Goal: Task Accomplishment & Management: Manage account settings

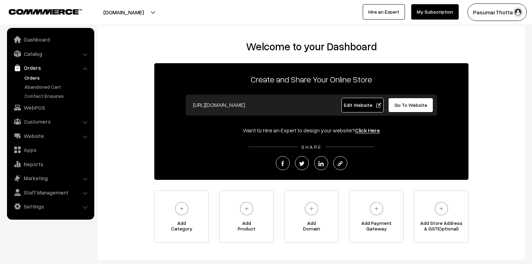
click at [36, 77] on link "Orders" at bounding box center [57, 77] width 69 height 7
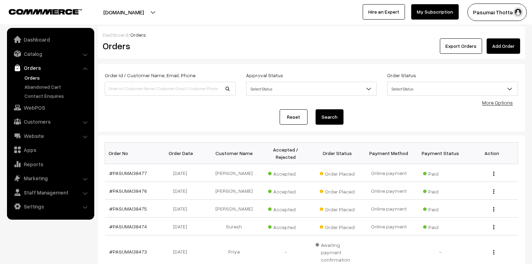
click at [507, 105] on link "More Options" at bounding box center [497, 103] width 31 height 6
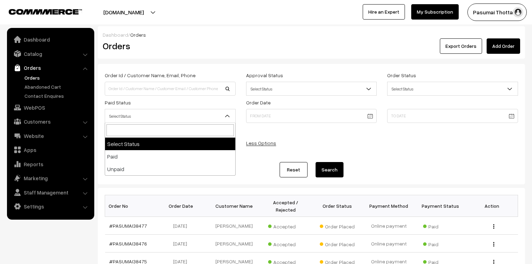
click at [157, 112] on span "Select Status" at bounding box center [170, 116] width 130 height 12
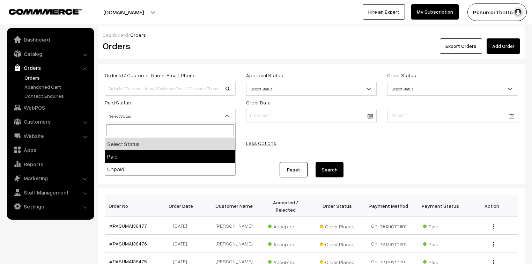
select select "1"
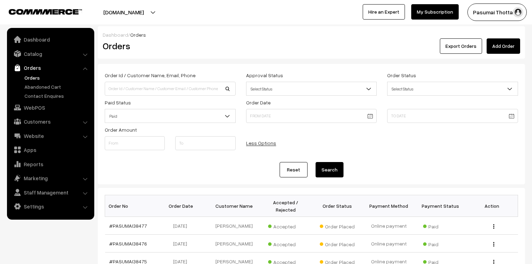
click at [321, 167] on button "Search" at bounding box center [330, 169] width 28 height 15
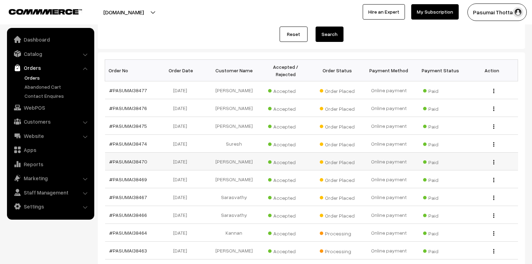
scroll to position [127, 0]
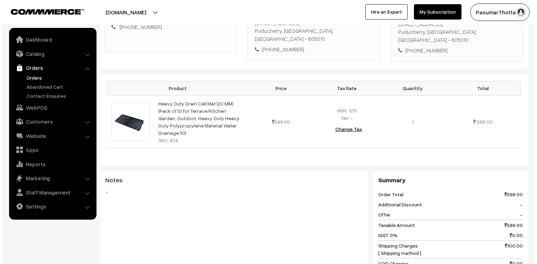
scroll to position [302, 0]
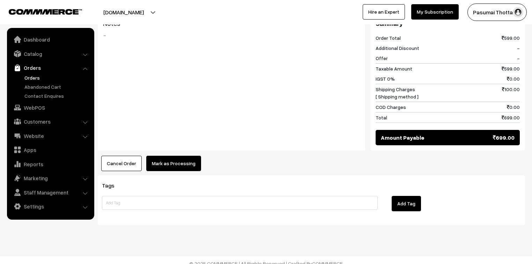
click at [168, 156] on button "Mark as Processing" at bounding box center [173, 163] width 55 height 15
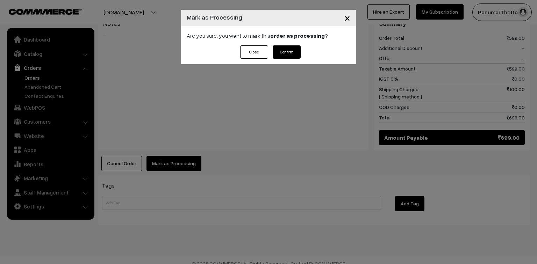
click at [284, 55] on button "Confirm" at bounding box center [287, 51] width 28 height 13
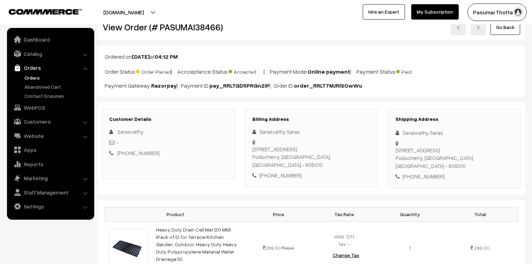
scroll to position [56, 0]
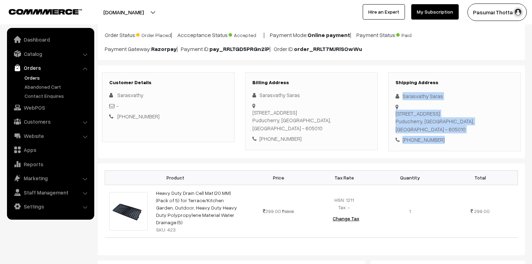
drag, startPoint x: 402, startPoint y: 95, endPoint x: 453, endPoint y: 137, distance: 66.7
click at [453, 137] on div "Shipping Address Sarasvathy Saras [STREET_ADDRESS] [PHONE_NUMBER]" at bounding box center [455, 111] width 133 height 79
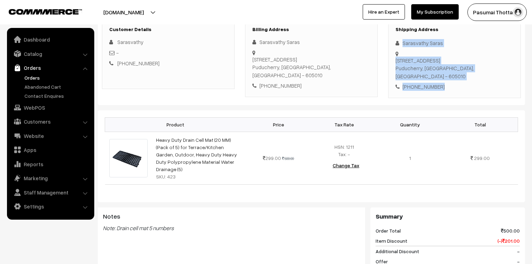
scroll to position [140, 0]
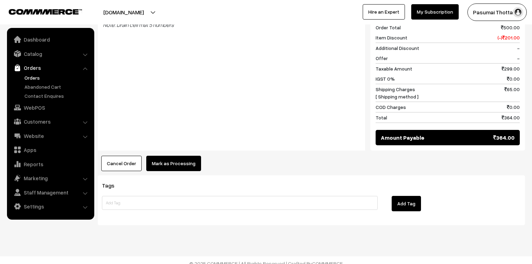
click at [187, 157] on button "Mark as Processing" at bounding box center [173, 163] width 55 height 15
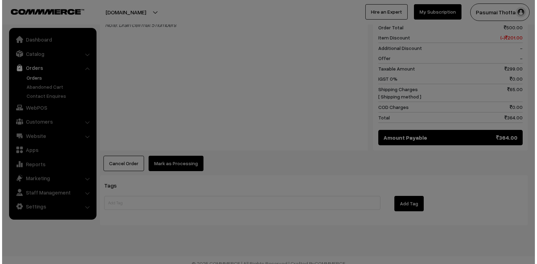
scroll to position [313, 0]
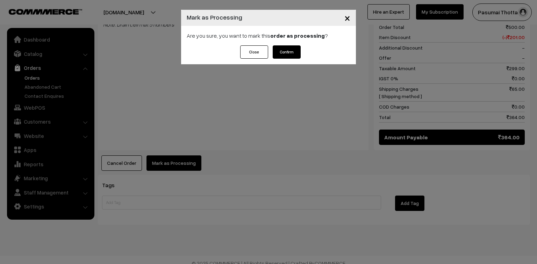
click at [290, 49] on button "Confirm" at bounding box center [287, 51] width 28 height 13
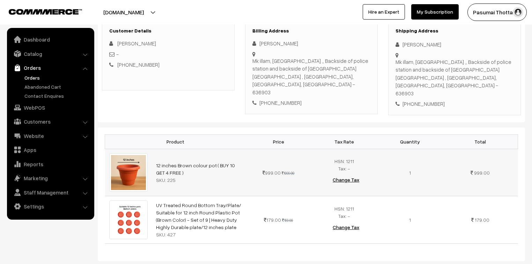
scroll to position [112, 0]
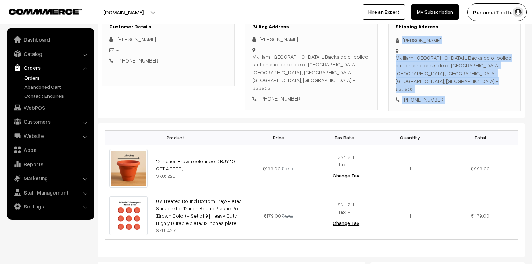
drag, startPoint x: 402, startPoint y: 42, endPoint x: 443, endPoint y: 82, distance: 57.3
click at [443, 82] on div "Shipping Address Monisha Muthusamy Mk illam, murugar Kovil street ,, Backside o…" at bounding box center [455, 63] width 133 height 95
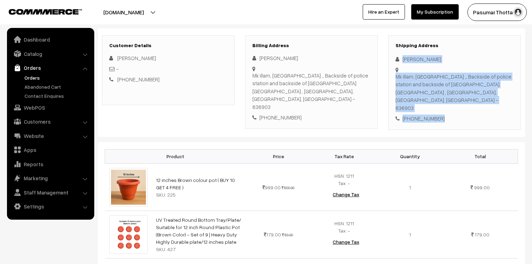
scroll to position [84, 0]
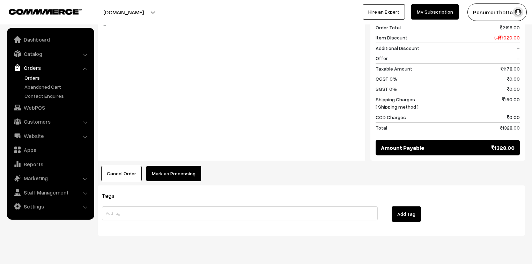
click at [181, 166] on button "Mark as Processing" at bounding box center [173, 173] width 55 height 15
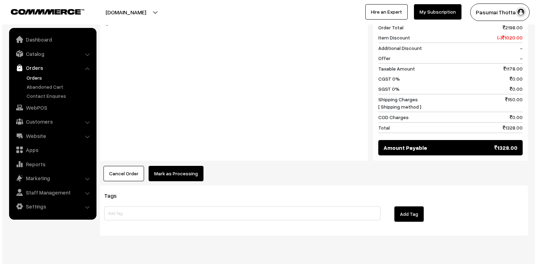
scroll to position [370, 0]
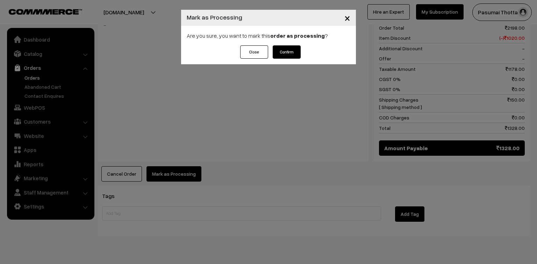
click at [288, 50] on button "Confirm" at bounding box center [287, 51] width 28 height 13
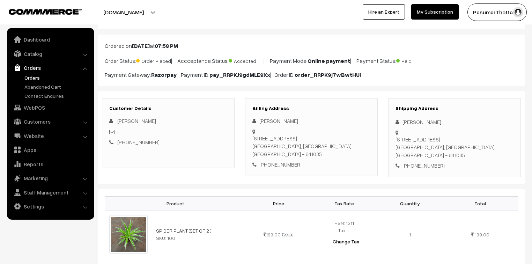
scroll to position [84, 0]
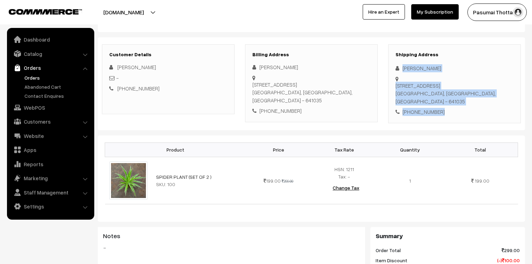
drag, startPoint x: 403, startPoint y: 67, endPoint x: 442, endPoint y: 101, distance: 51.5
click at [442, 101] on div "Shipping Address [PERSON_NAME] [STREET_ADDRESS] [PHONE_NUMBER]" at bounding box center [455, 83] width 133 height 79
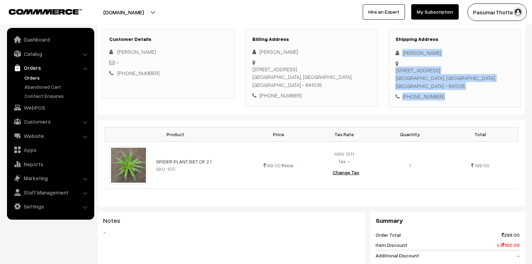
scroll to position [112, 0]
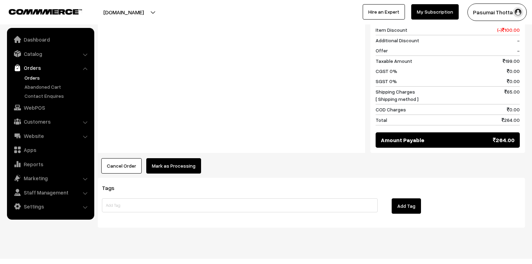
click at [173, 164] on button "Mark as Processing" at bounding box center [173, 165] width 55 height 15
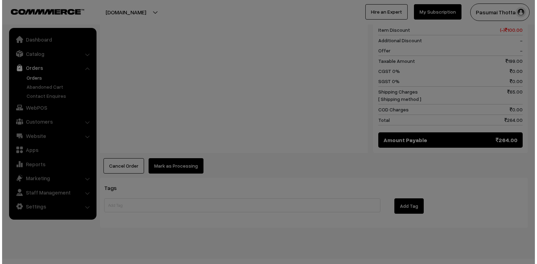
scroll to position [315, 0]
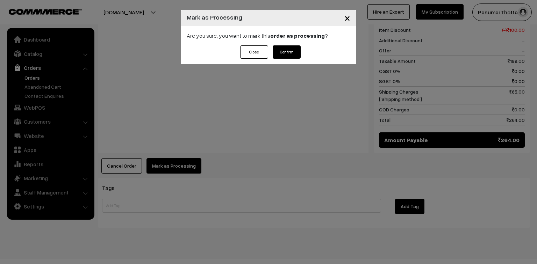
click at [288, 52] on button "Confirm" at bounding box center [287, 51] width 28 height 13
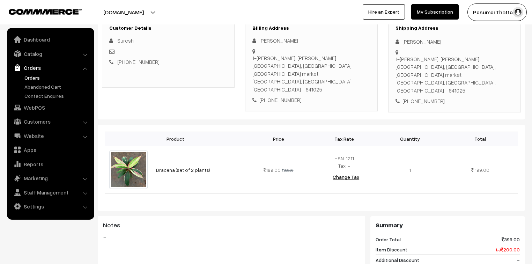
scroll to position [112, 0]
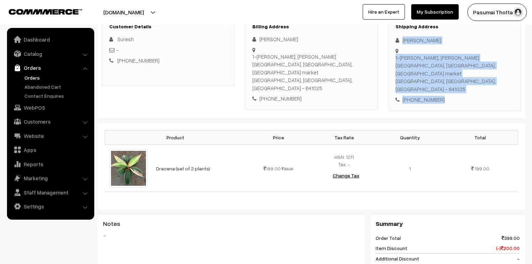
drag, startPoint x: 403, startPoint y: 41, endPoint x: 448, endPoint y: 79, distance: 59.2
click at [448, 79] on div "Shipping Address Suresh Titus 1-J Dhiya Sowkiyam, Saravana nagar, Koundampalaya…" at bounding box center [455, 63] width 133 height 95
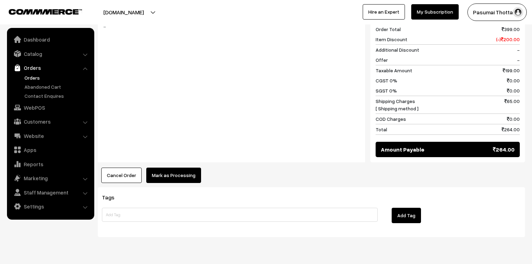
scroll to position [322, 0]
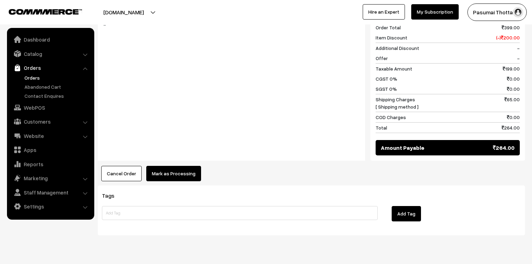
drag, startPoint x: 202, startPoint y: 157, endPoint x: 197, endPoint y: 156, distance: 5.0
click at [199, 166] on div "Cancel Order × Cancel Order Are you sure, you want to cancel this order? Close …" at bounding box center [312, 173] width 428 height 15
click at [188, 166] on button "Mark as Processing" at bounding box center [173, 173] width 55 height 15
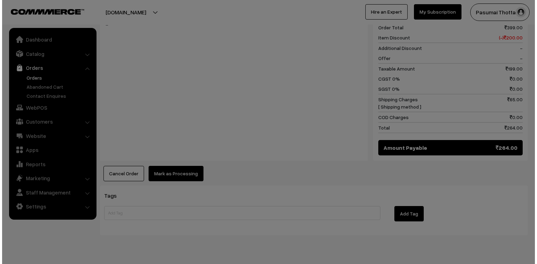
scroll to position [323, 0]
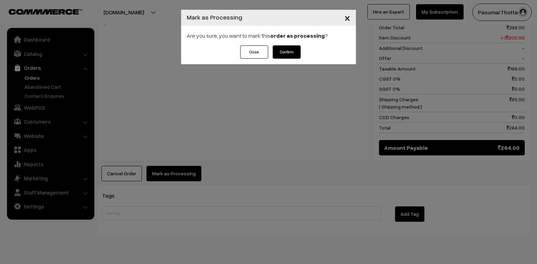
drag, startPoint x: 281, startPoint y: 47, endPoint x: 312, endPoint y: 0, distance: 56.1
click at [282, 47] on button "Confirm" at bounding box center [287, 51] width 28 height 13
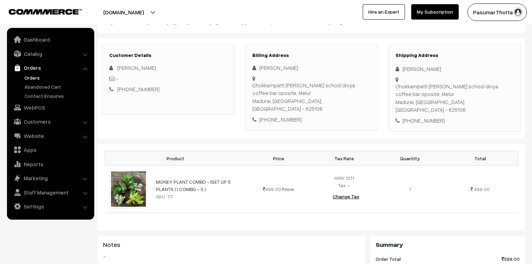
scroll to position [84, 0]
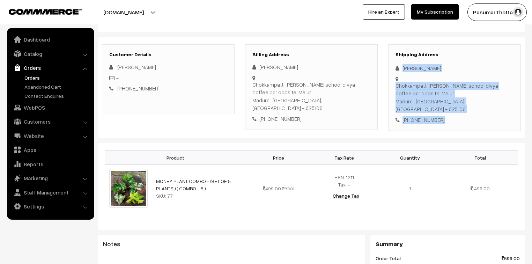
drag, startPoint x: 401, startPoint y: 70, endPoint x: 444, endPoint y: 113, distance: 61.3
click at [444, 113] on div "Shipping Address Sureka Sureka Chokkampatti tamilarasi school divya coffee bar …" at bounding box center [455, 87] width 133 height 87
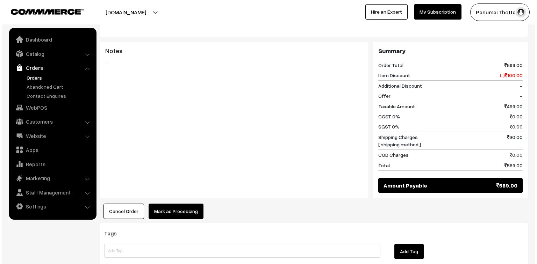
scroll to position [279, 0]
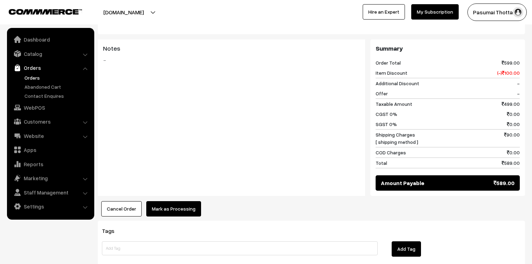
drag, startPoint x: 174, startPoint y: 209, endPoint x: 174, endPoint y: 193, distance: 15.7
click at [174, 206] on div "Dashboard / orders / View Order View Order (# PASUMAI38475) Go Back Ordered on …" at bounding box center [312, 9] width 428 height 524
click at [175, 201] on button "Mark as Processing" at bounding box center [173, 208] width 55 height 15
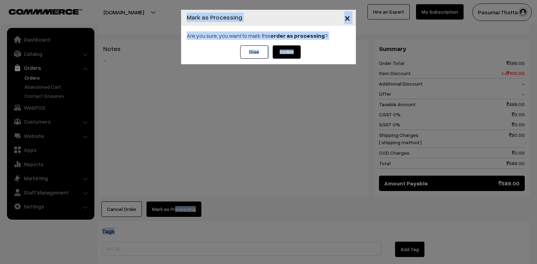
click at [276, 56] on button "Confirm" at bounding box center [287, 51] width 28 height 13
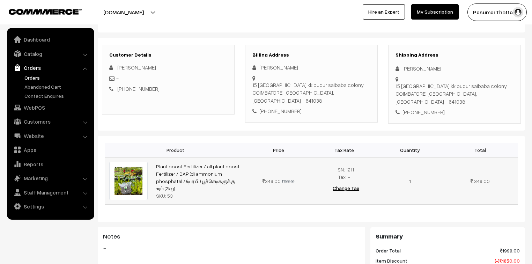
scroll to position [84, 0]
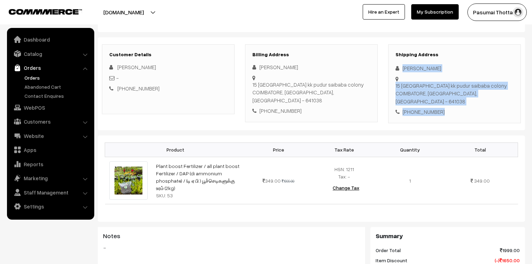
drag, startPoint x: 402, startPoint y: 71, endPoint x: 440, endPoint y: 95, distance: 44.6
click at [439, 94] on div "Shipping Address [PERSON_NAME] [STREET_ADDRESS] [PHONE_NUMBER]" at bounding box center [455, 83] width 133 height 79
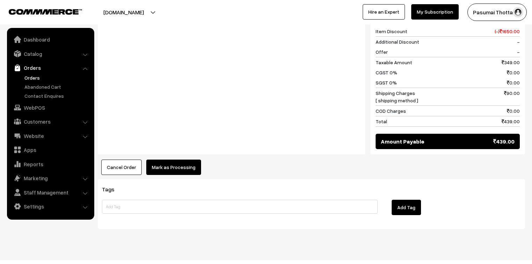
click at [183, 160] on button "Mark as Processing" at bounding box center [173, 167] width 55 height 15
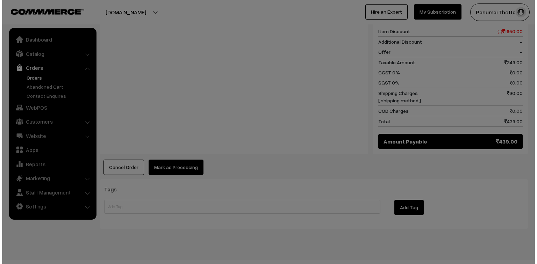
scroll to position [314, 0]
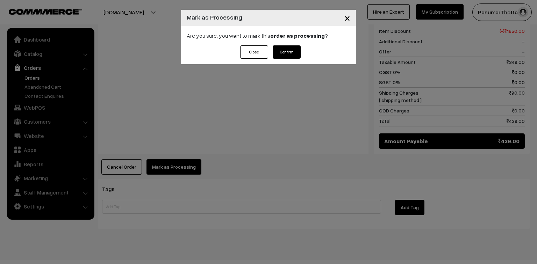
click at [294, 55] on button "Confirm" at bounding box center [287, 51] width 28 height 13
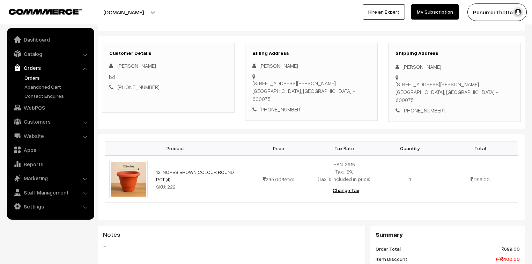
scroll to position [112, 0]
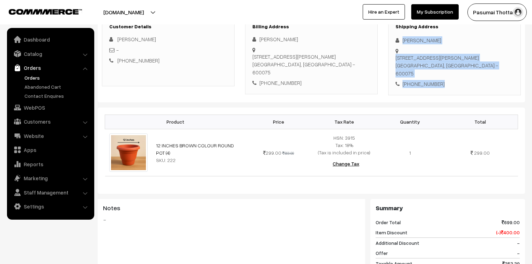
drag, startPoint x: 402, startPoint y: 42, endPoint x: 447, endPoint y: 73, distance: 54.9
click at [447, 73] on div "Shipping Address [PERSON_NAME] [STREET_ADDRESS][PERSON_NAME] [PHONE_NUMBER]" at bounding box center [455, 55] width 133 height 79
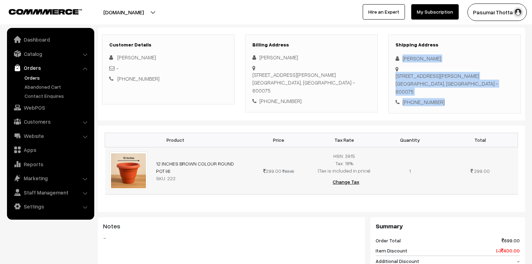
scroll to position [84, 0]
